Goal: Browse casually

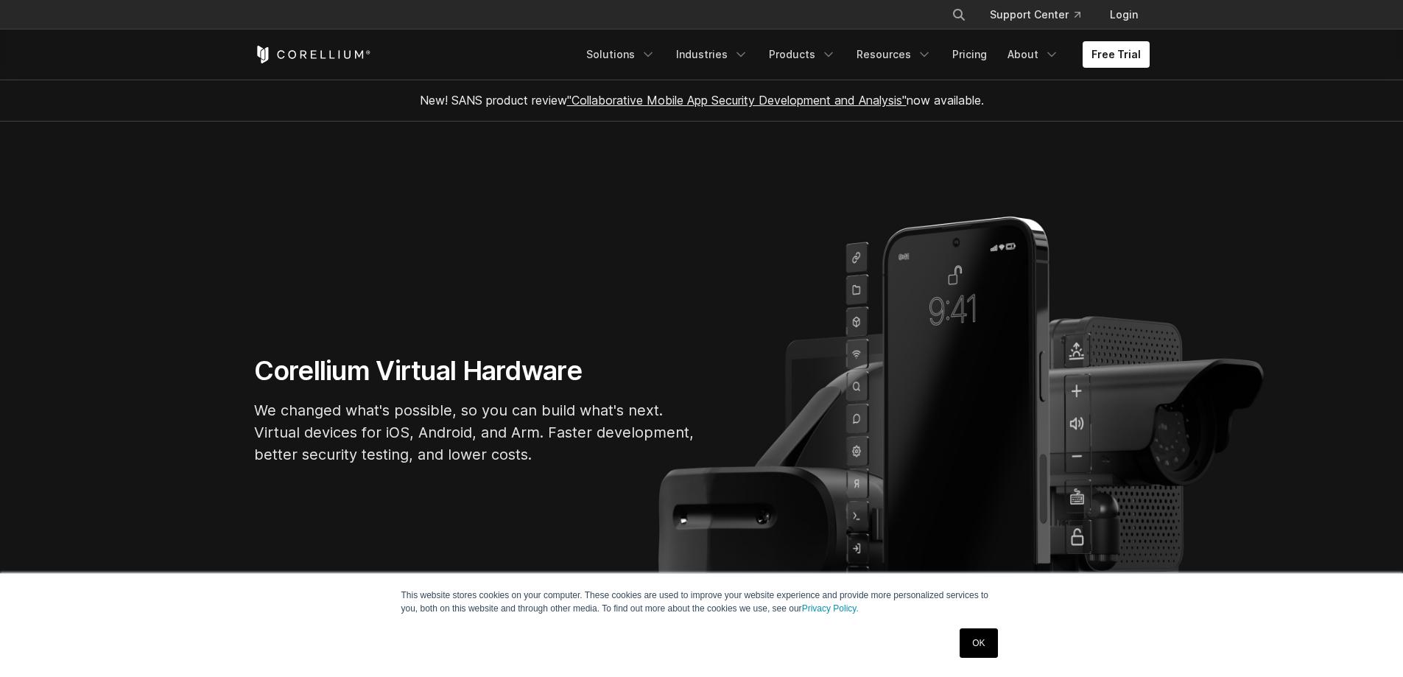
click at [970, 658] on div "OK" at bounding box center [978, 643] width 46 height 38
click at [963, 639] on link "OK" at bounding box center [978, 642] width 38 height 29
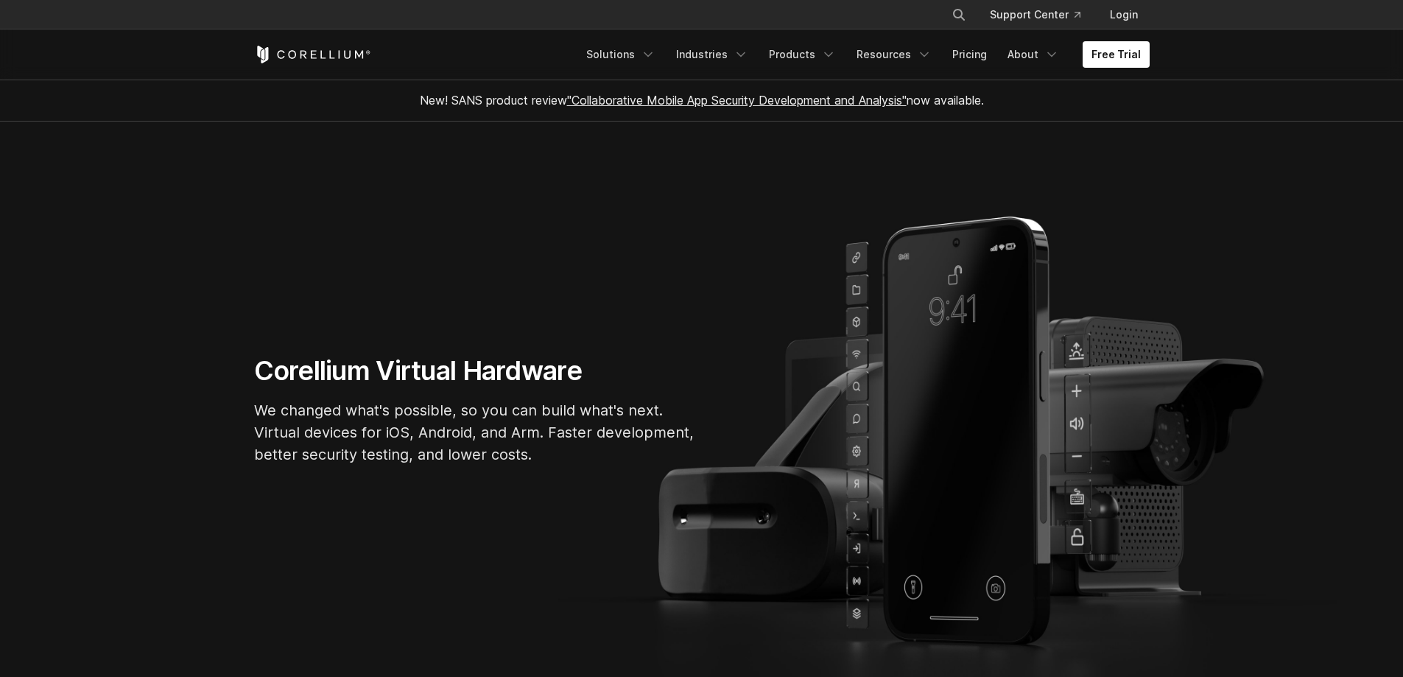
scroll to position [74, 0]
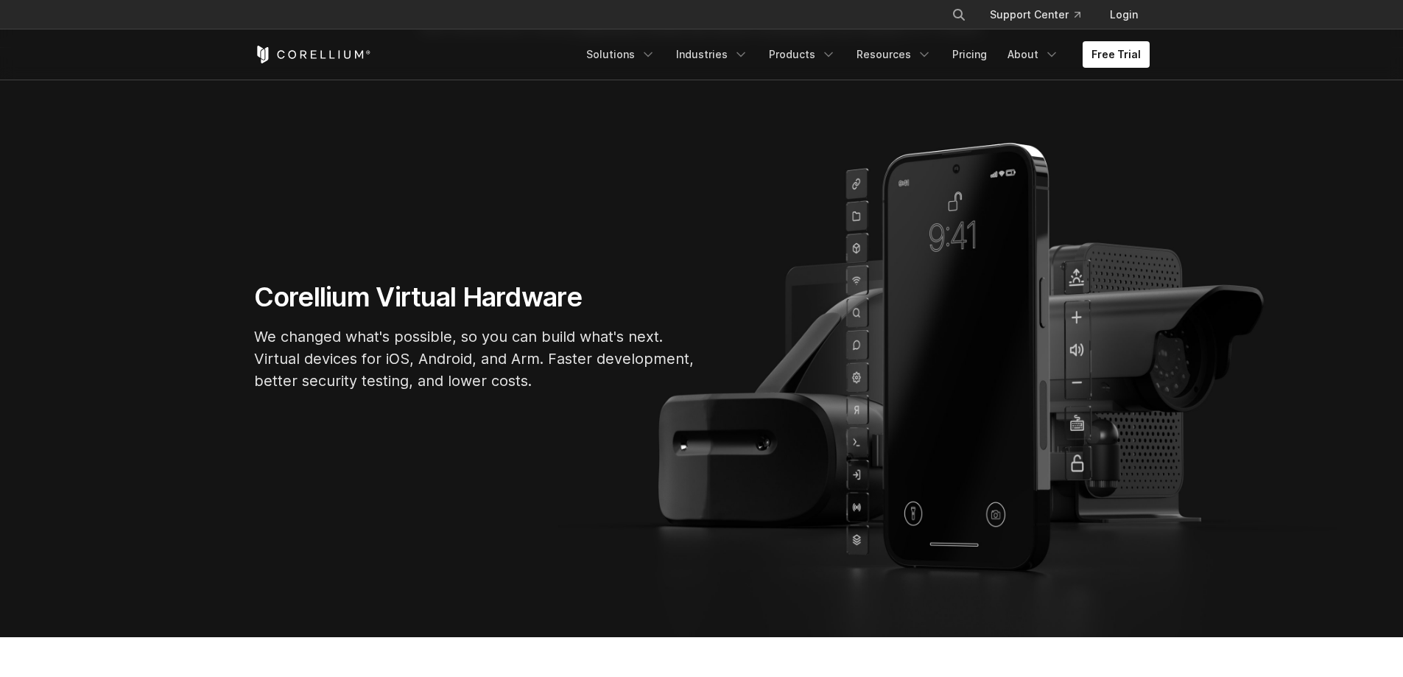
click at [387, 349] on p "We changed what's possible, so you can build what's next. Virtual devices for i…" at bounding box center [475, 358] width 442 height 66
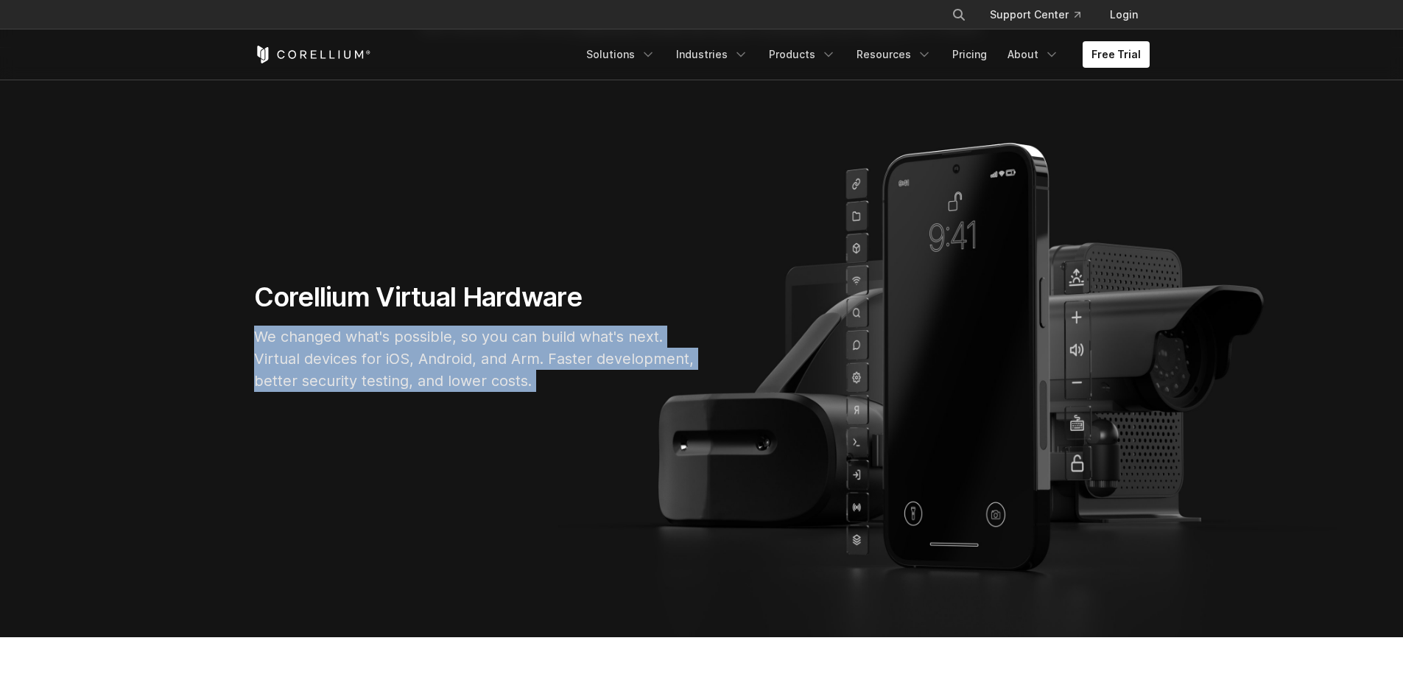
click at [387, 349] on p "We changed what's possible, so you can build what's next. Virtual devices for i…" at bounding box center [475, 358] width 442 height 66
click at [363, 349] on p "We changed what's possible, so you can build what's next. Virtual devices for i…" at bounding box center [475, 358] width 442 height 66
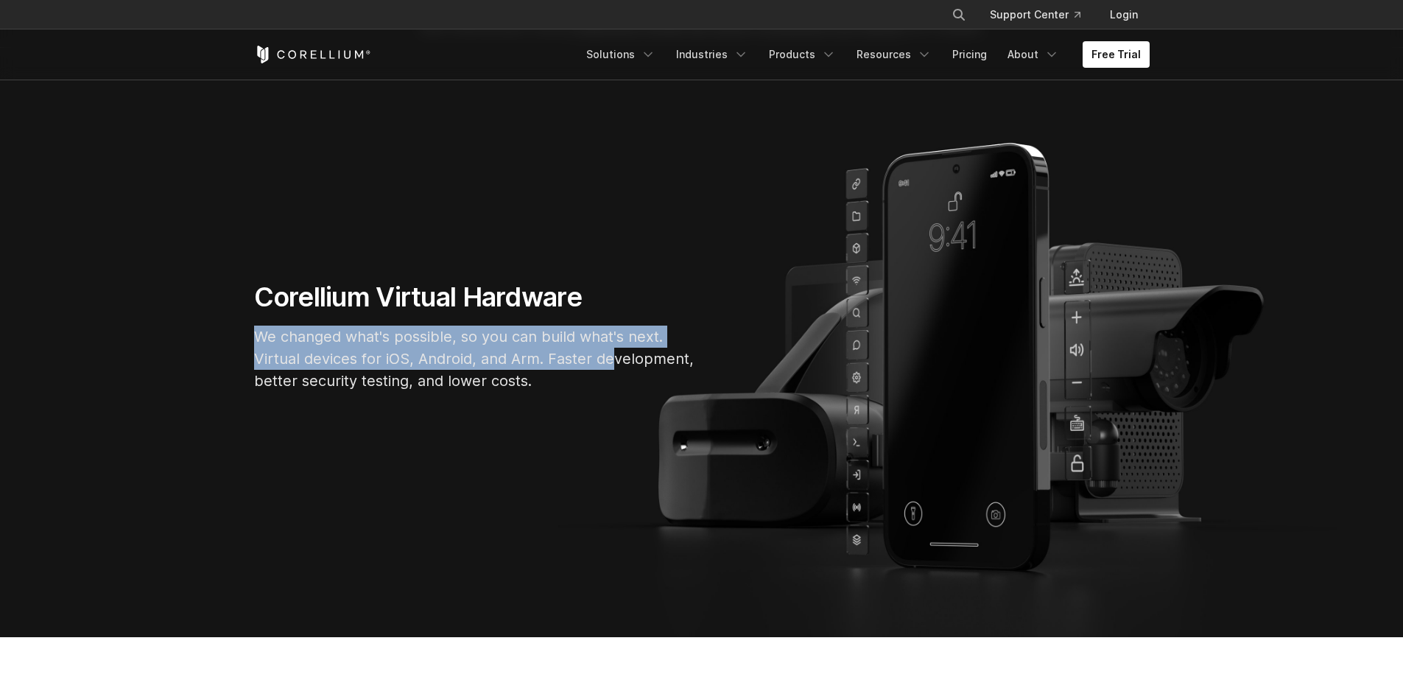
drag, startPoint x: 219, startPoint y: 334, endPoint x: 613, endPoint y: 362, distance: 395.6
click at [613, 362] on section "Corellium Virtual Hardware We changed what's possible, so you can build what's …" at bounding box center [701, 342] width 1403 height 589
click at [613, 362] on p "We changed what's possible, so you can build what's next. Virtual devices for i…" at bounding box center [475, 358] width 442 height 66
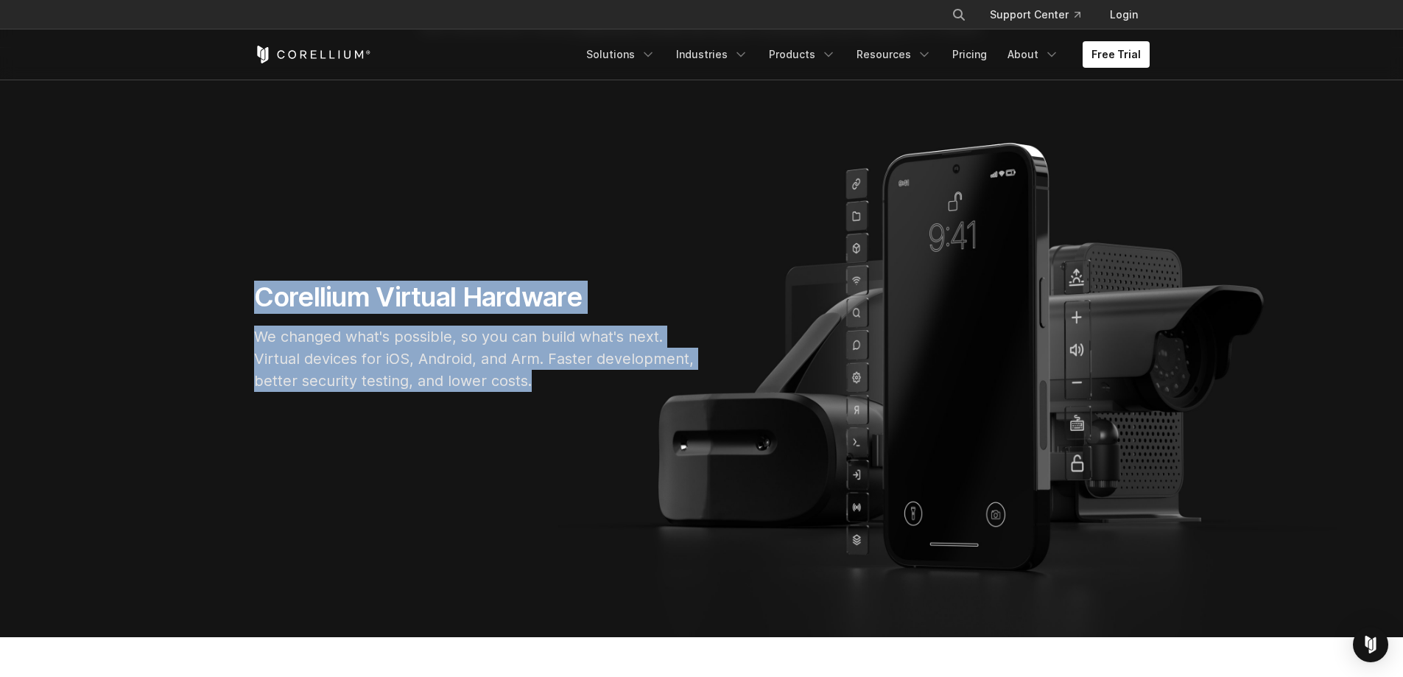
drag, startPoint x: 604, startPoint y: 379, endPoint x: 205, endPoint y: 288, distance: 409.4
click at [205, 288] on section "Corellium Virtual Hardware We changed what's possible, so you can build what's …" at bounding box center [701, 342] width 1403 height 589
drag, startPoint x: 220, startPoint y: 286, endPoint x: 561, endPoint y: 396, distance: 358.1
click at [561, 396] on section "Corellium Virtual Hardware We changed what's possible, so you can build what's …" at bounding box center [701, 342] width 1403 height 589
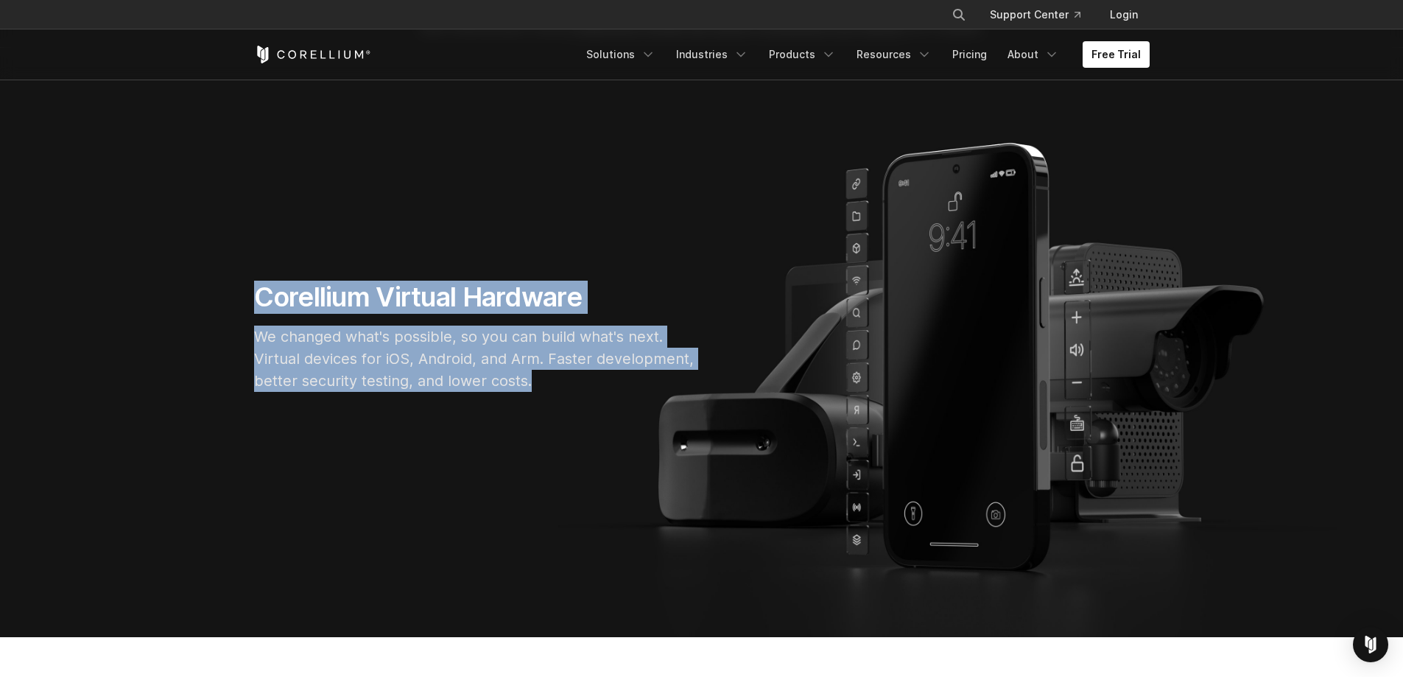
click at [570, 396] on div "Corellium Virtual Hardware We changed what's possible, so you can build what's …" at bounding box center [474, 342] width 471 height 123
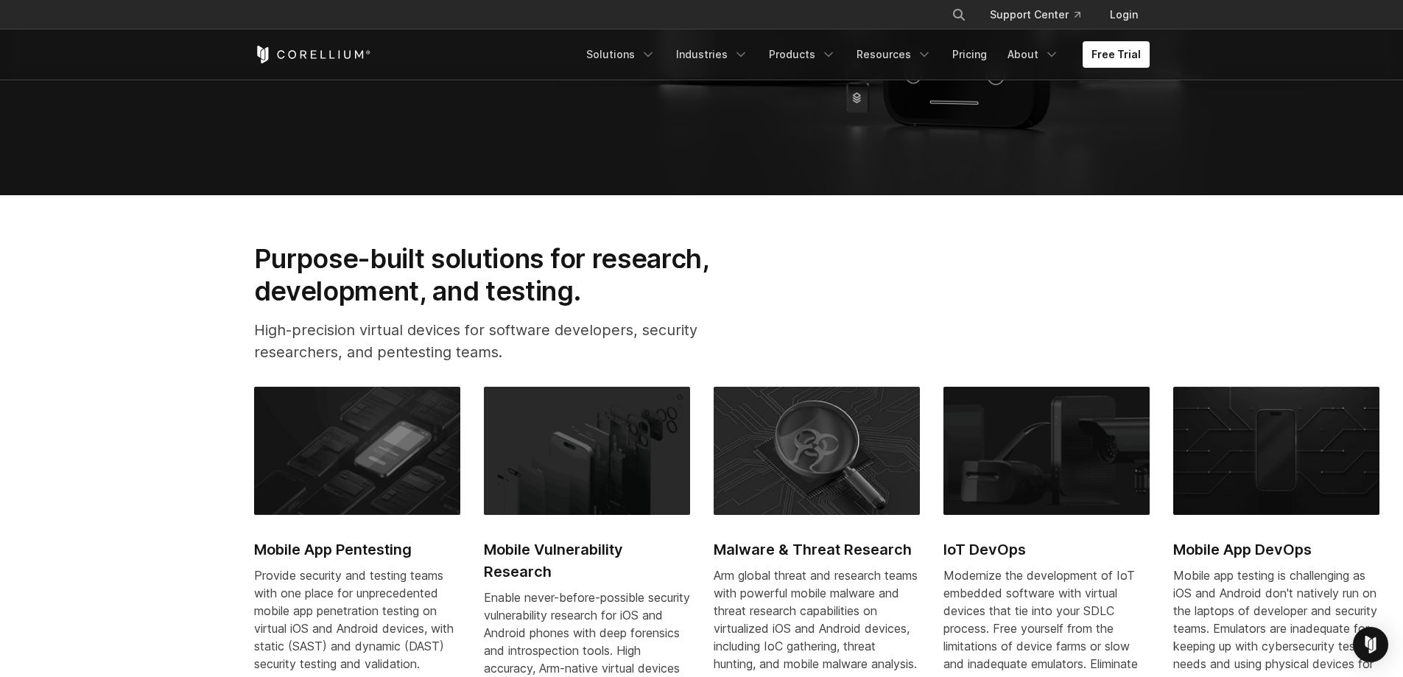
scroll to position [736, 0]
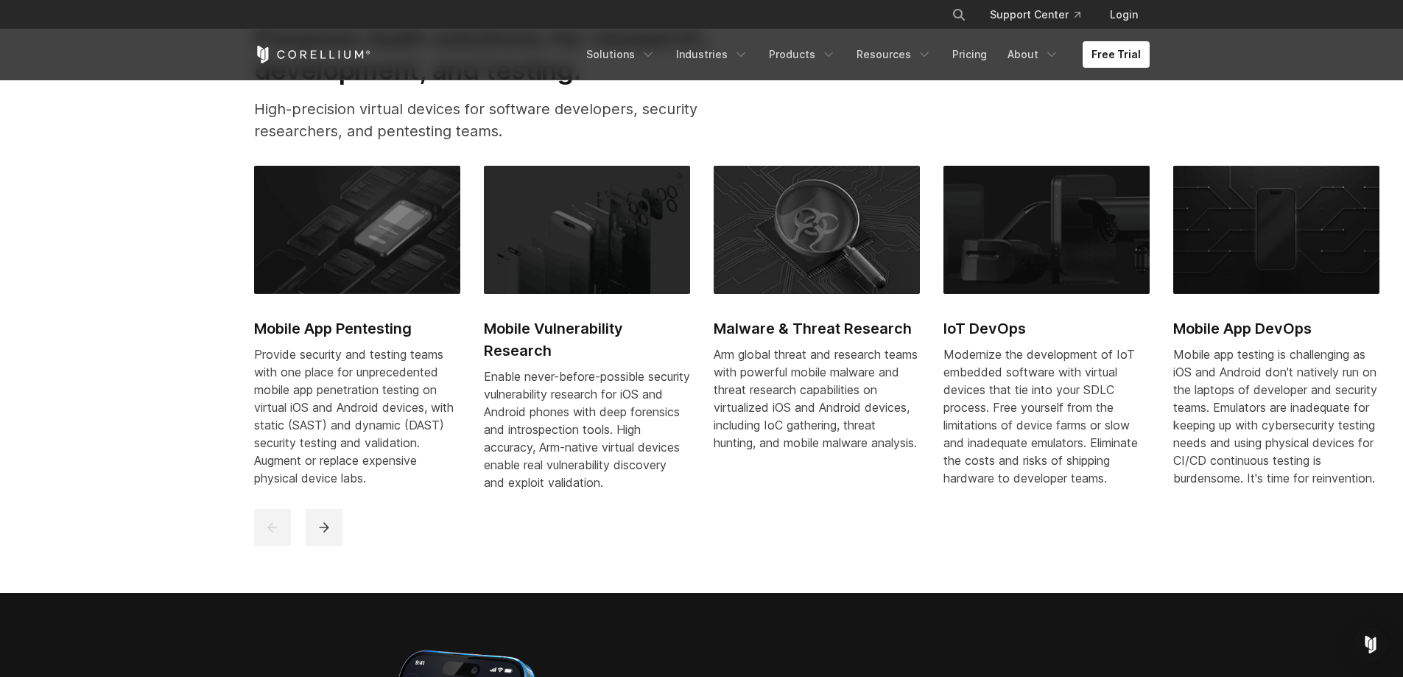
click at [330, 508] on div "Mobile App Pentesting Provide security and testing teams with one place for unp…" at bounding box center [1058, 337] width 1608 height 343
click at [327, 518] on button "next" at bounding box center [324, 527] width 37 height 37
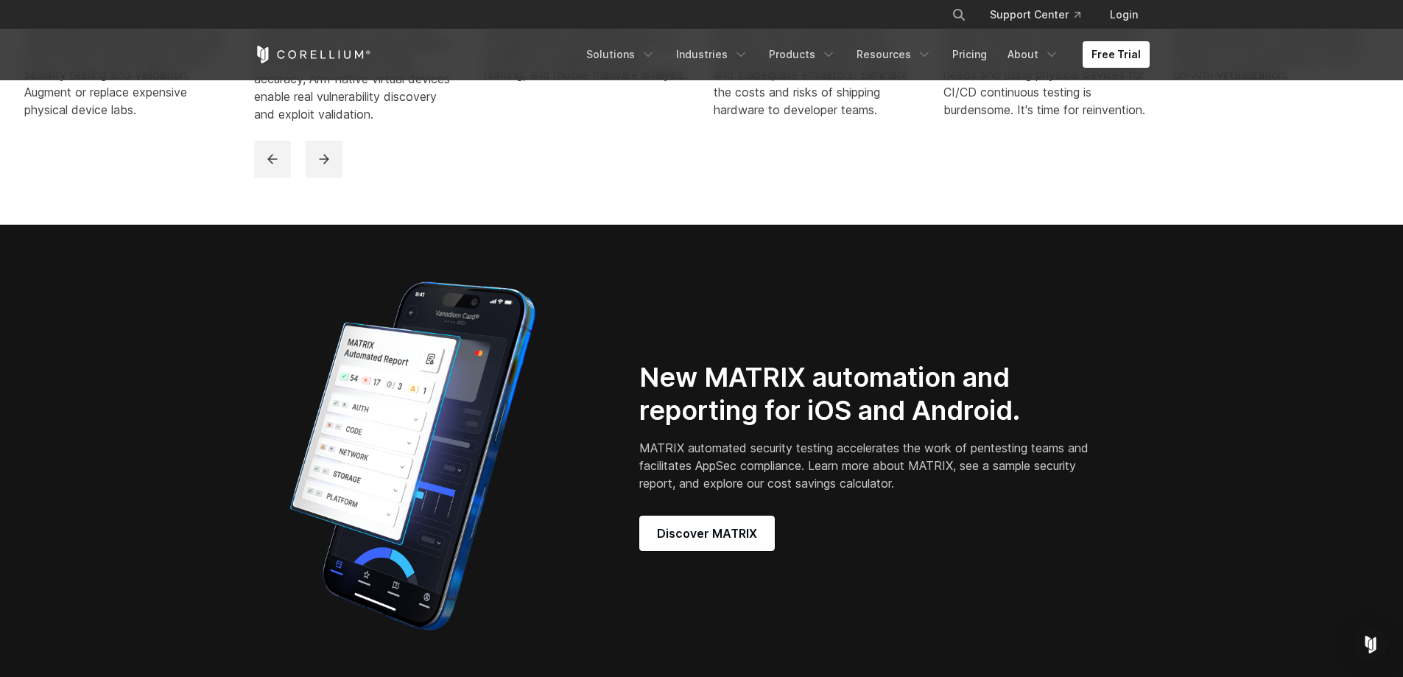
scroll to position [1178, 0]
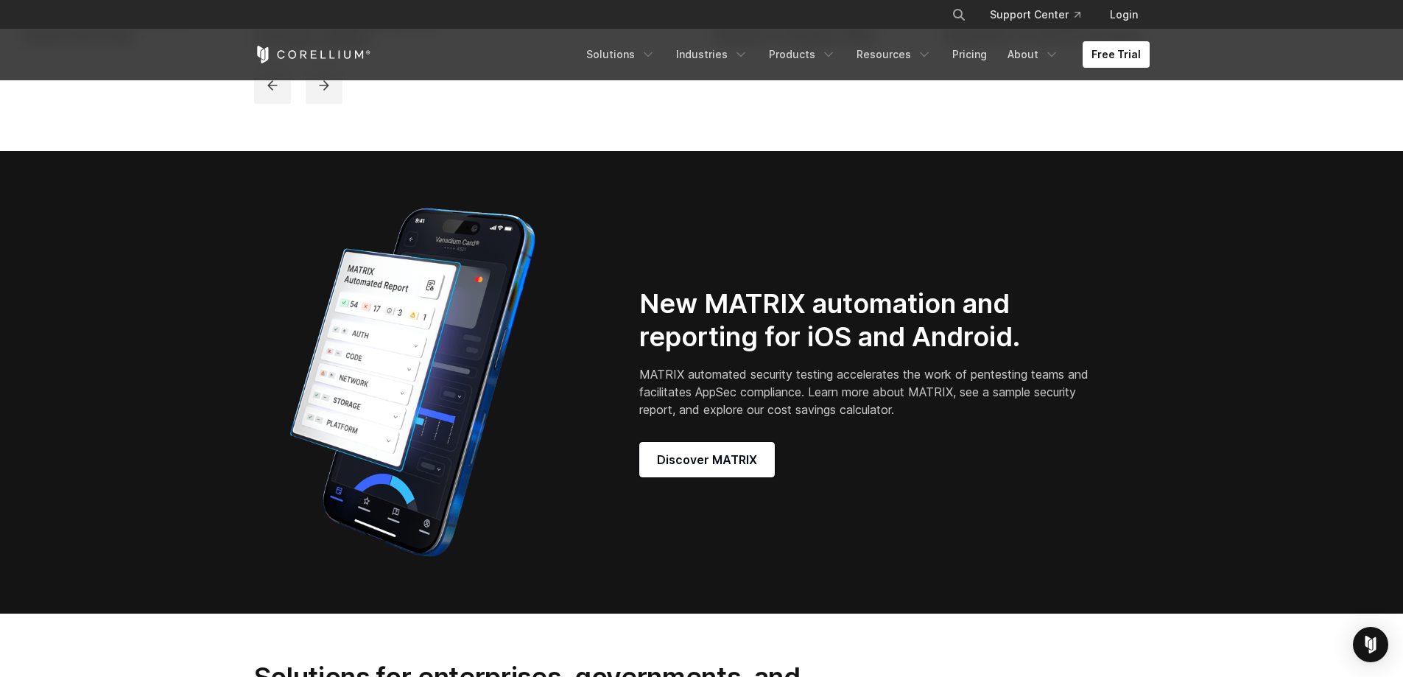
drag, startPoint x: 156, startPoint y: 261, endPoint x: 1049, endPoint y: 455, distance: 913.2
click at [1045, 455] on section "New MATRIX automation and reporting for iOS and Android. MATRIX automated secur…" at bounding box center [701, 382] width 1403 height 462
click at [1049, 455] on div "Discover MATRIX" at bounding box center [866, 459] width 454 height 35
drag, startPoint x: 965, startPoint y: 434, endPoint x: 260, endPoint y: 217, distance: 738.1
click at [263, 217] on div "New MATRIX automation and reporting for iOS and Android. MATRIX automated secur…" at bounding box center [701, 382] width 925 height 368
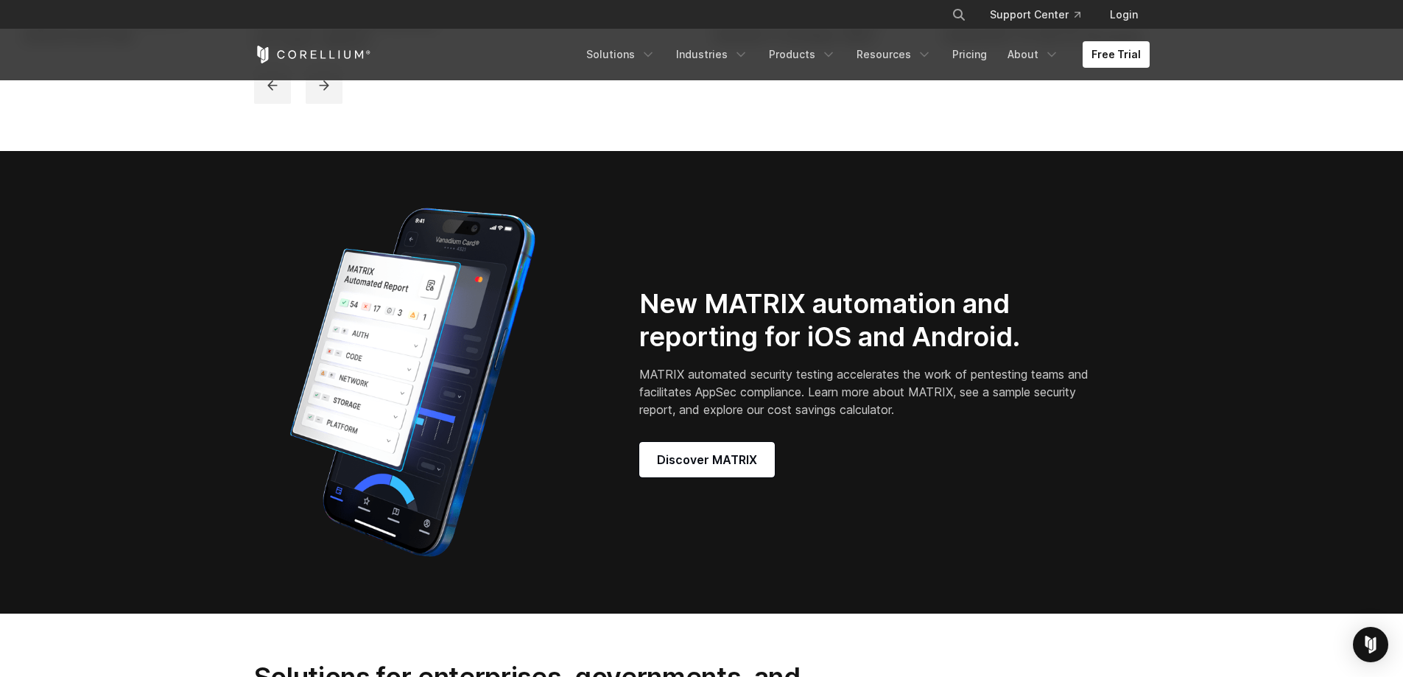
click at [237, 217] on section "New MATRIX automation and reporting for iOS and Android. MATRIX automated secur…" at bounding box center [701, 382] width 1403 height 462
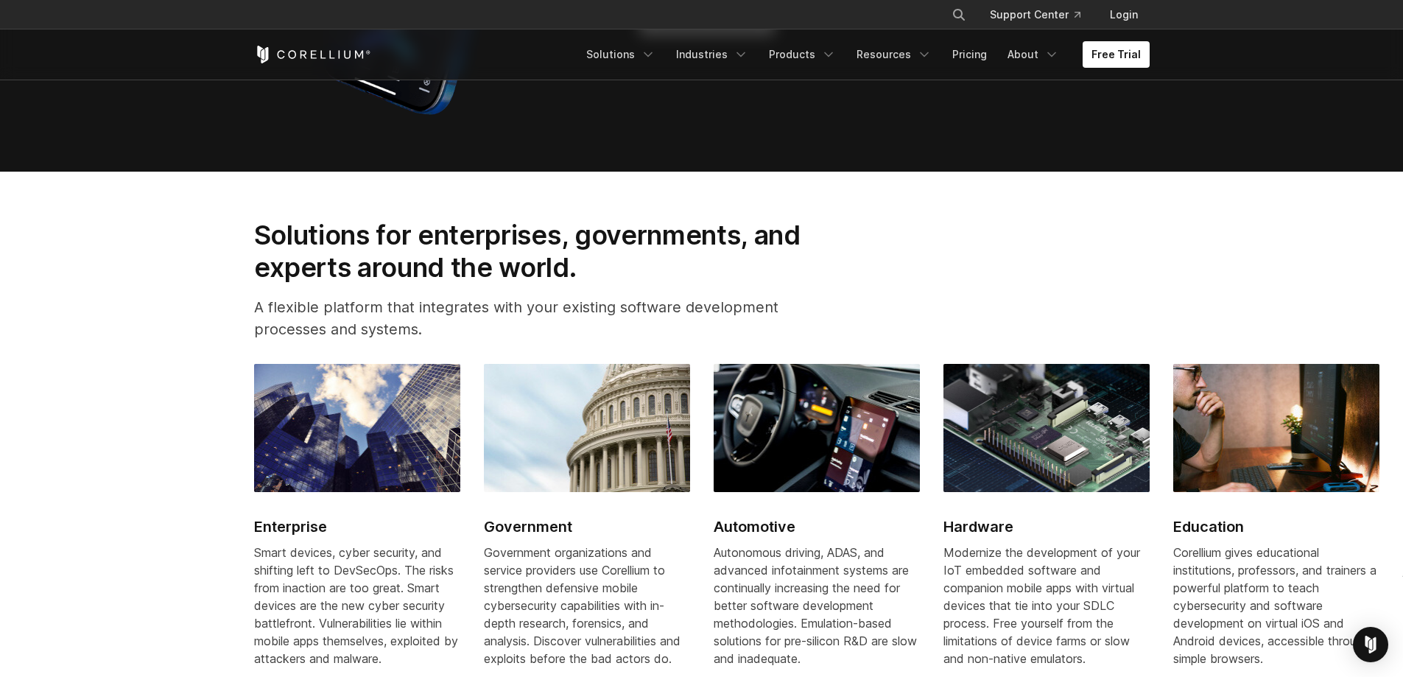
scroll to position [1694, 0]
